Goal: Task Accomplishment & Management: Manage account settings

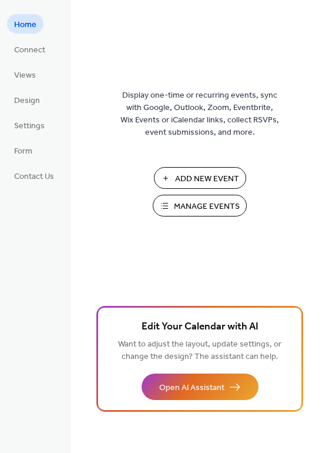
click at [182, 203] on span "Manage Events" at bounding box center [207, 207] width 66 height 12
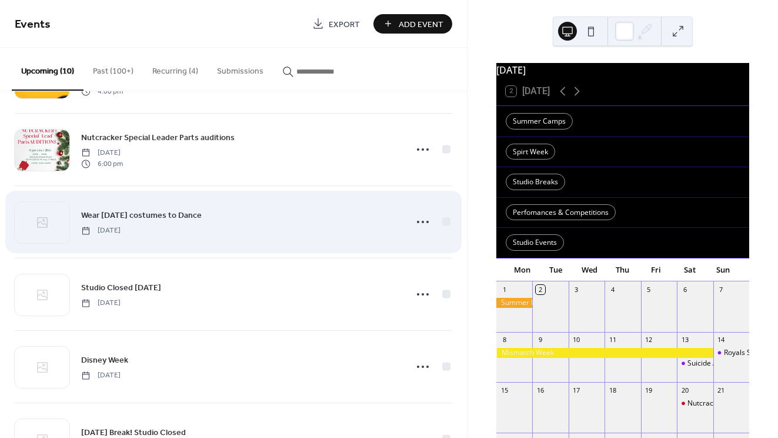
scroll to position [214, 0]
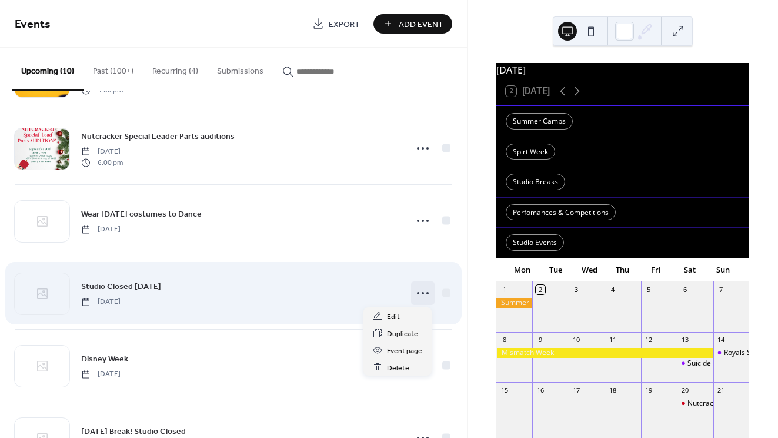
click at [425, 291] on icon at bounding box center [423, 293] width 19 height 19
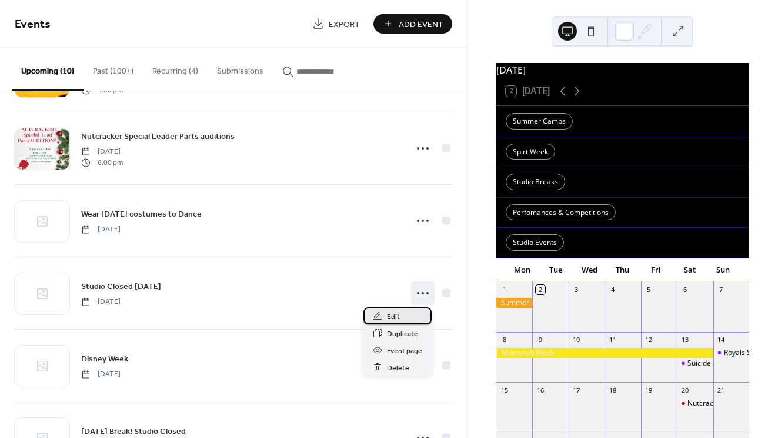
click at [402, 320] on div "Edit" at bounding box center [398, 315] width 68 height 17
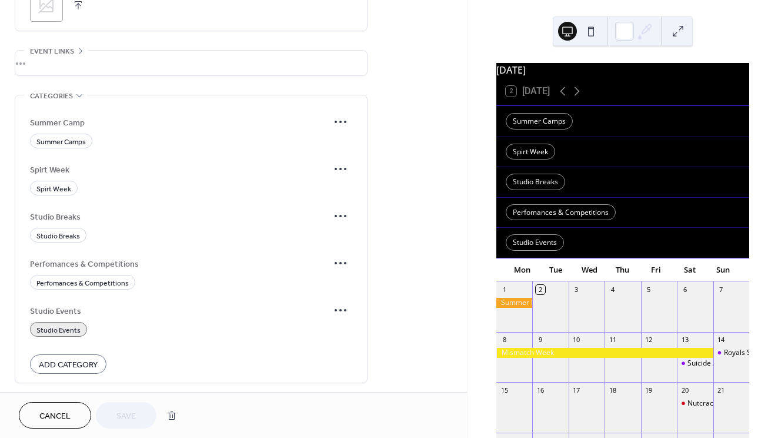
scroll to position [611, 0]
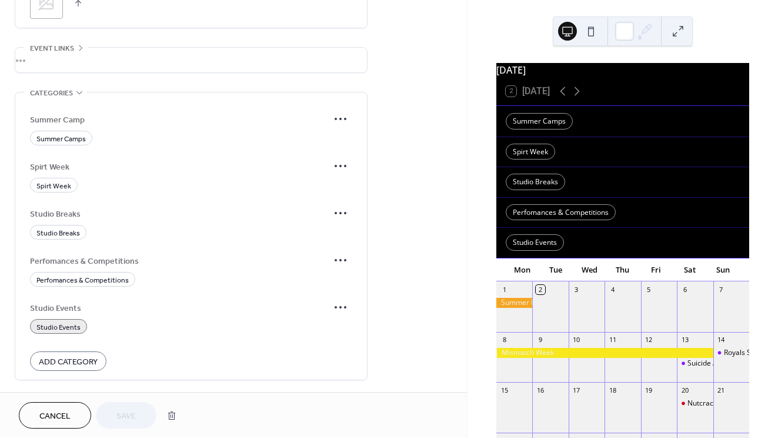
click at [59, 332] on span "Studio Events" at bounding box center [58, 327] width 44 height 12
click at [65, 239] on span "Studio Breaks" at bounding box center [58, 233] width 44 height 12
click at [128, 419] on span "Save" at bounding box center [125, 416] width 19 height 12
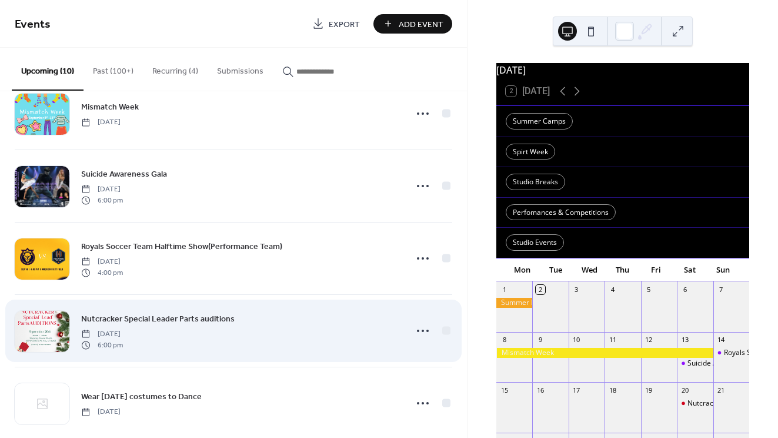
scroll to position [34, 0]
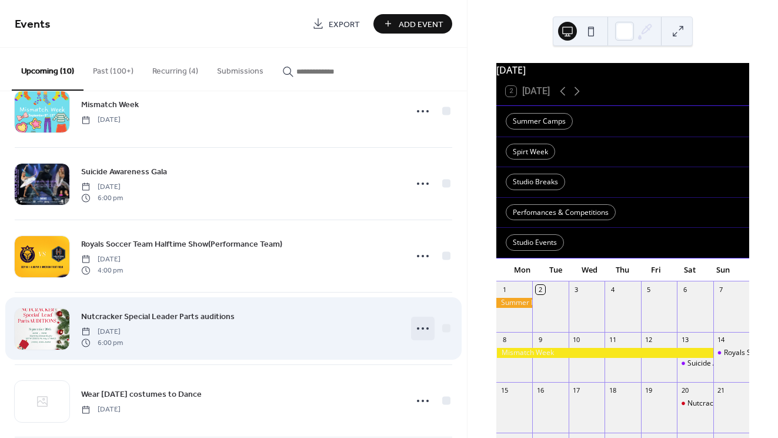
click at [422, 328] on circle at bounding box center [423, 328] width 2 height 2
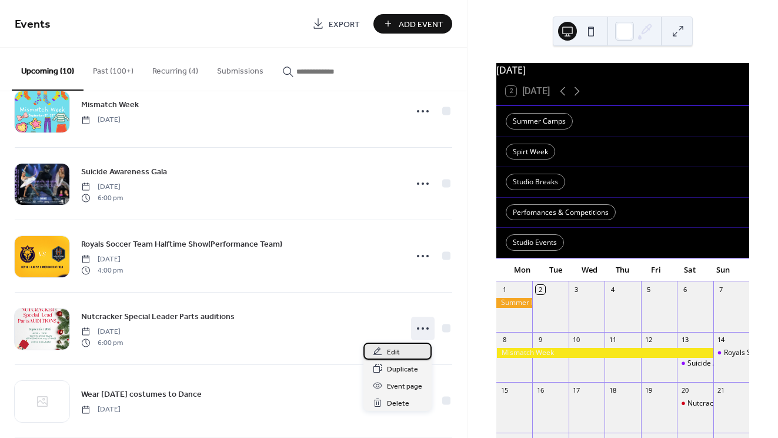
click at [404, 351] on div "Edit" at bounding box center [398, 350] width 68 height 17
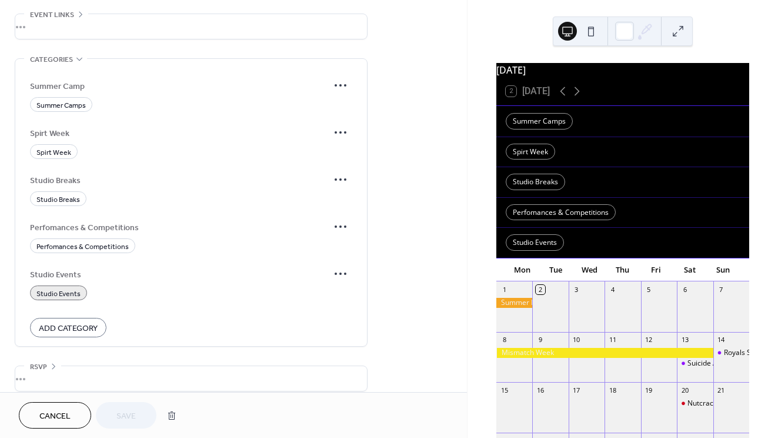
scroll to position [647, 0]
click at [339, 274] on icon at bounding box center [340, 271] width 19 height 19
click at [334, 298] on span "Edit" at bounding box center [328, 299] width 13 height 12
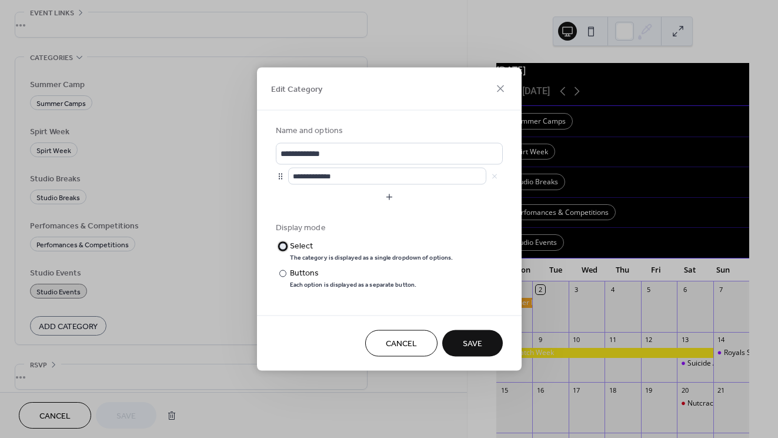
click at [298, 256] on div "The category is displayed as a single dropdown of options." at bounding box center [372, 258] width 164 height 8
click at [465, 343] on span "Save" at bounding box center [472, 344] width 19 height 12
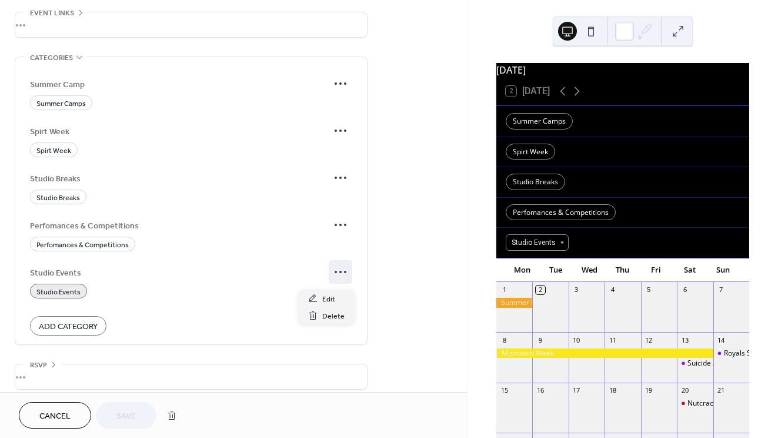
click at [334, 273] on icon at bounding box center [340, 271] width 19 height 19
click at [336, 299] on div "Edit" at bounding box center [326, 297] width 55 height 17
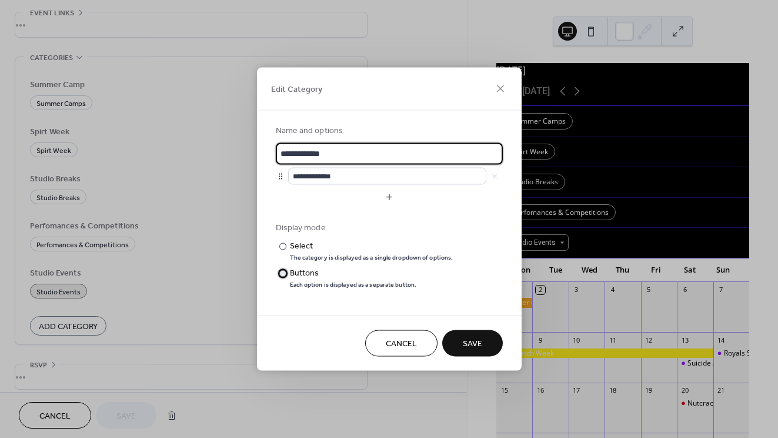
click at [335, 282] on div "Each option is displayed as a separate button." at bounding box center [353, 285] width 127 height 8
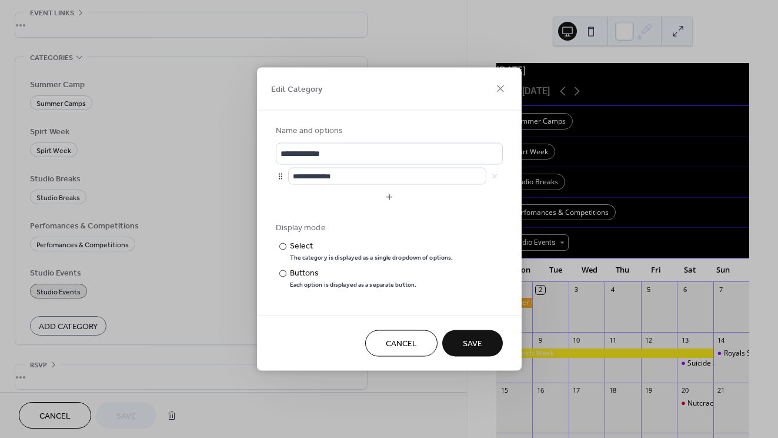
click at [484, 345] on button "Save" at bounding box center [472, 343] width 61 height 26
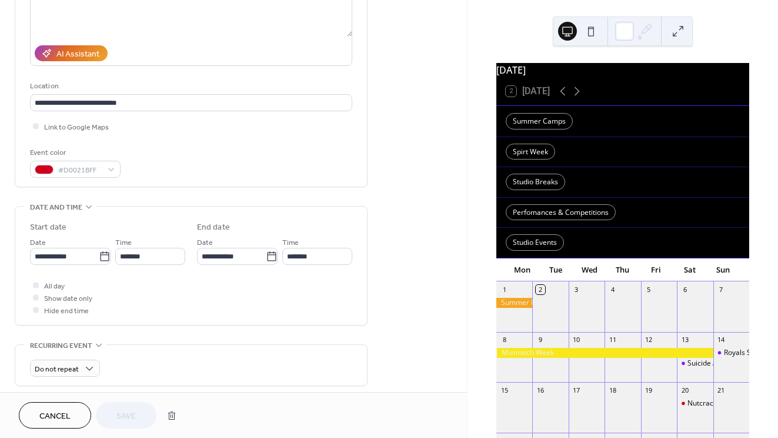
scroll to position [179, 0]
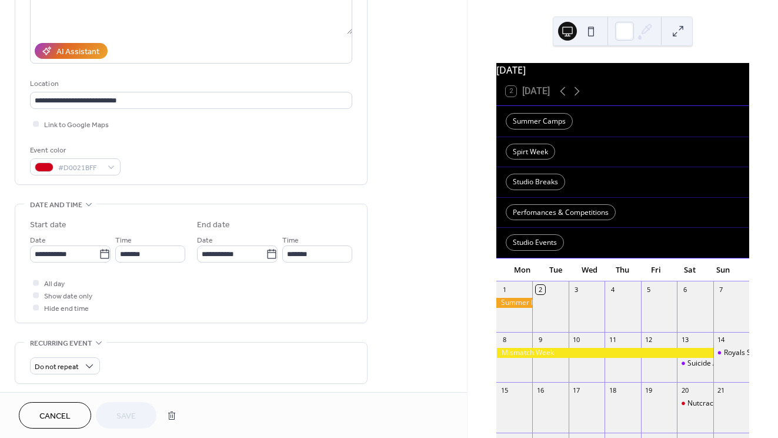
click at [74, 415] on button "Cancel" at bounding box center [55, 415] width 72 height 26
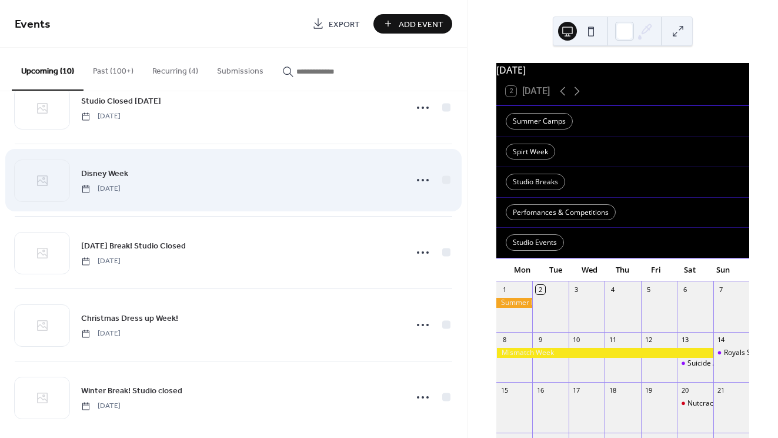
scroll to position [402, 0]
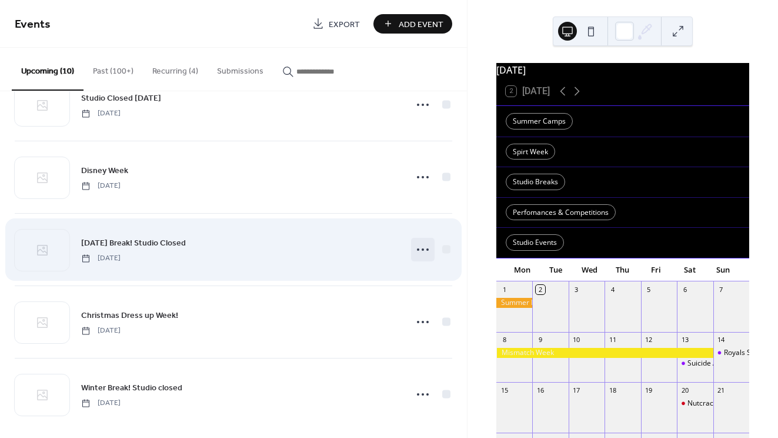
click at [420, 247] on icon at bounding box center [423, 249] width 19 height 19
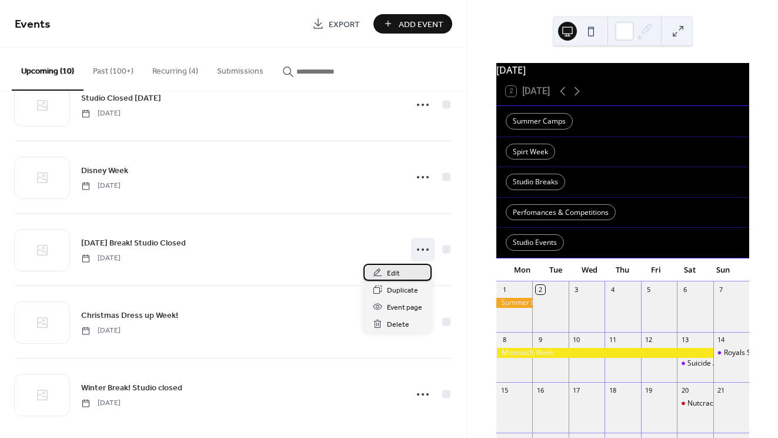
click at [399, 274] on span "Edit" at bounding box center [393, 273] width 13 height 12
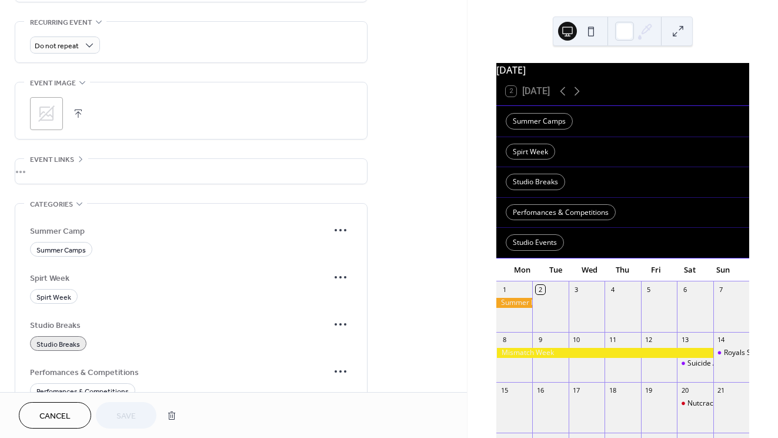
scroll to position [501, 0]
click at [66, 417] on span "Cancel" at bounding box center [54, 416] width 31 height 12
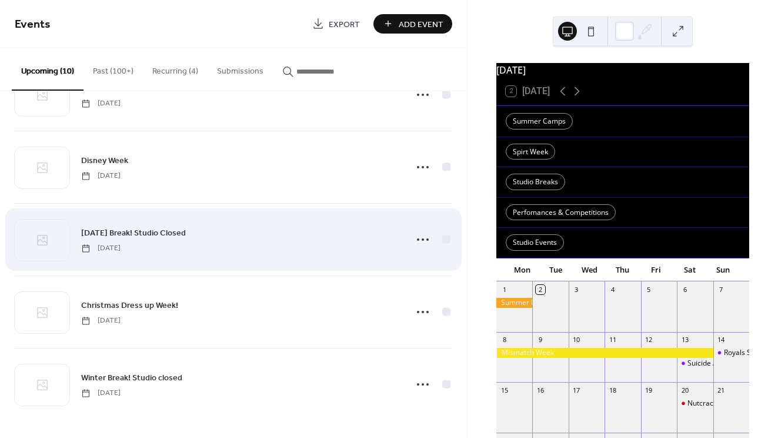
scroll to position [412, 0]
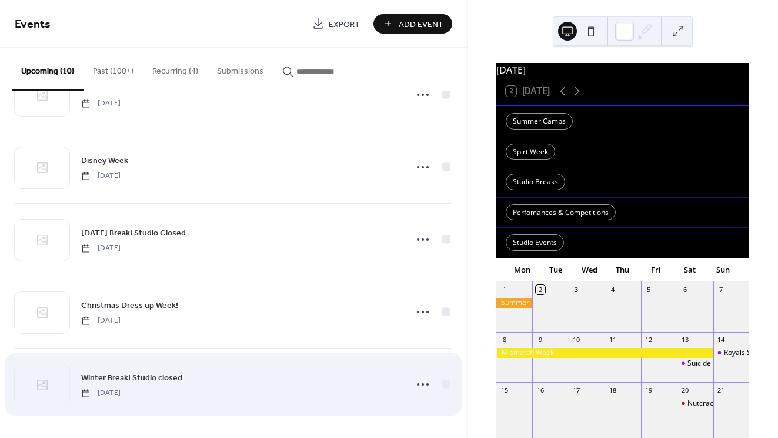
click at [197, 380] on div "Winter Break! Studio closed Monday, December 22, 2025" at bounding box center [240, 384] width 318 height 26
click at [420, 381] on icon at bounding box center [423, 384] width 19 height 19
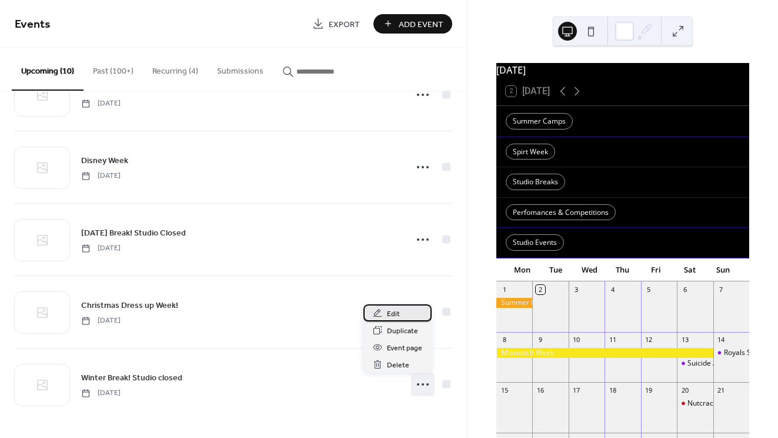
click at [398, 317] on span "Edit" at bounding box center [393, 314] width 13 height 12
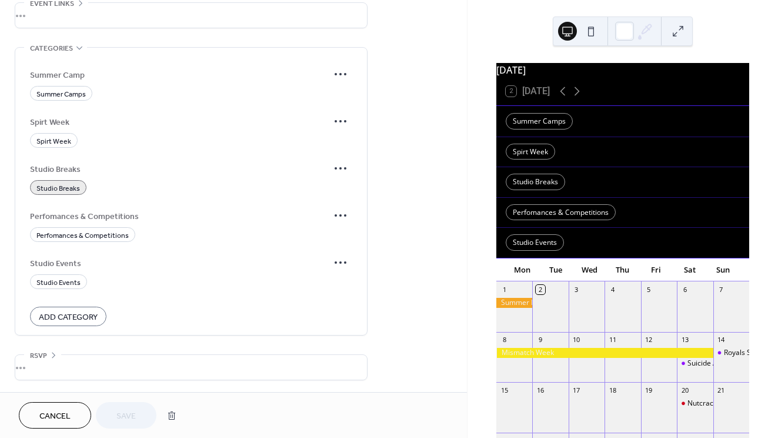
scroll to position [660, 0]
click at [69, 412] on span "Cancel" at bounding box center [54, 416] width 31 height 12
